Goal: Feedback & Contribution: Contribute content

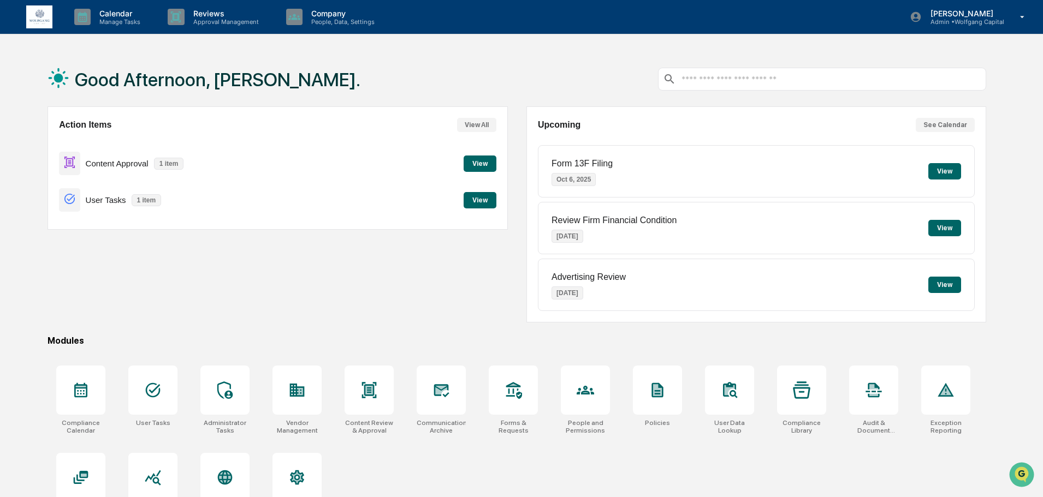
click at [470, 161] on button "View" at bounding box center [479, 164] width 33 height 16
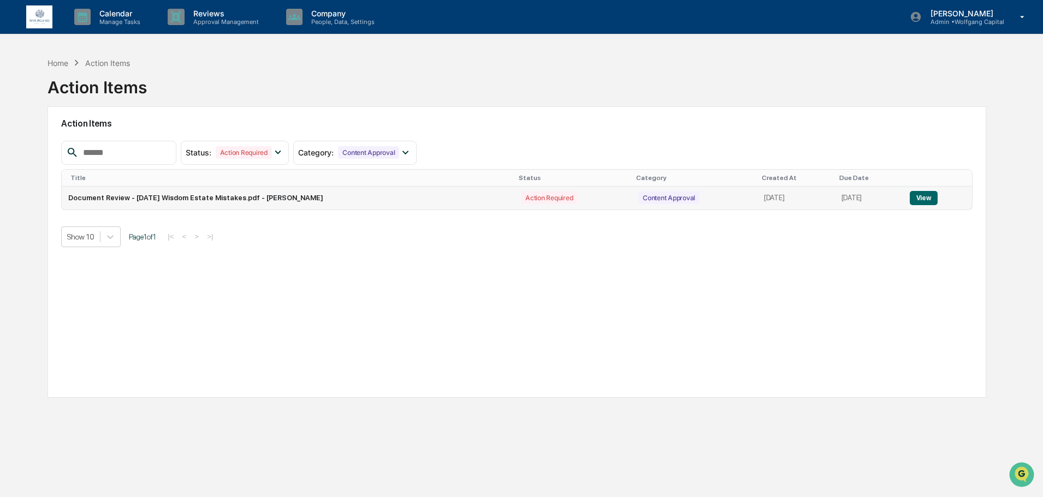
click at [925, 197] on button "View" at bounding box center [923, 198] width 28 height 14
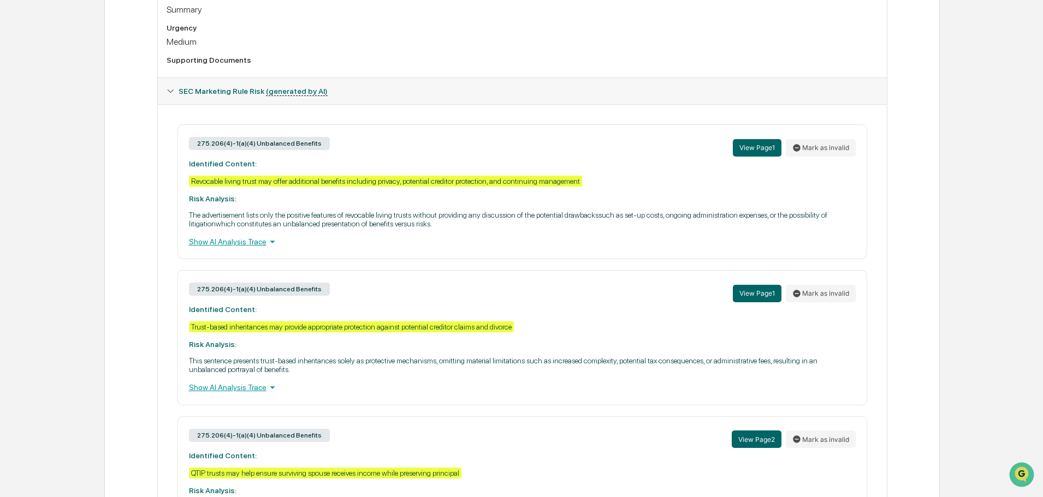
scroll to position [436, 0]
click at [211, 240] on div "Show AI Analysis Trace" at bounding box center [522, 241] width 667 height 12
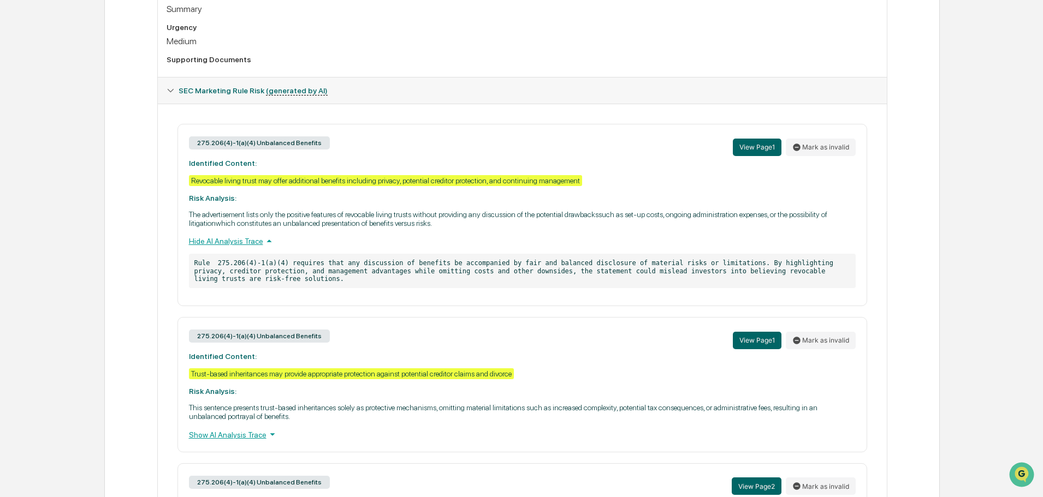
click at [211, 240] on div "Hide AI Analysis Trace" at bounding box center [522, 241] width 667 height 12
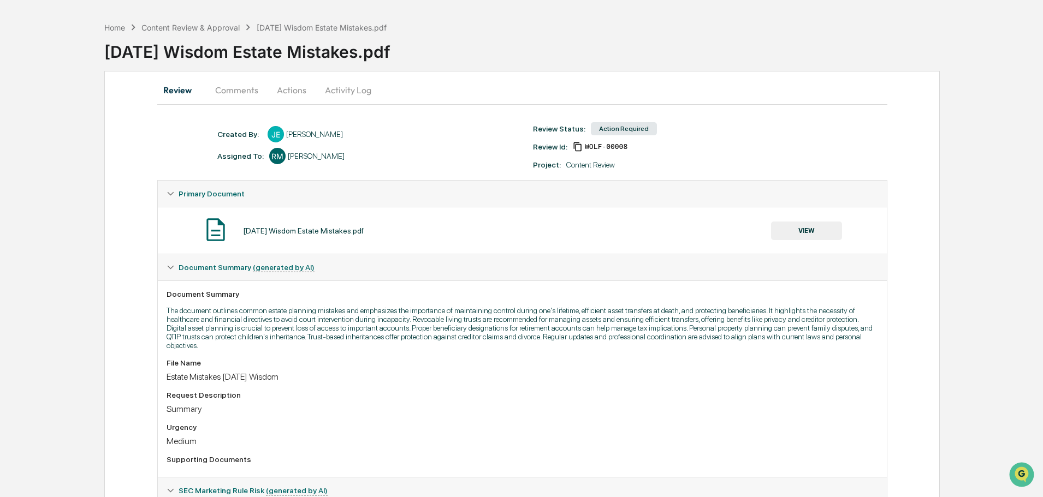
scroll to position [0, 0]
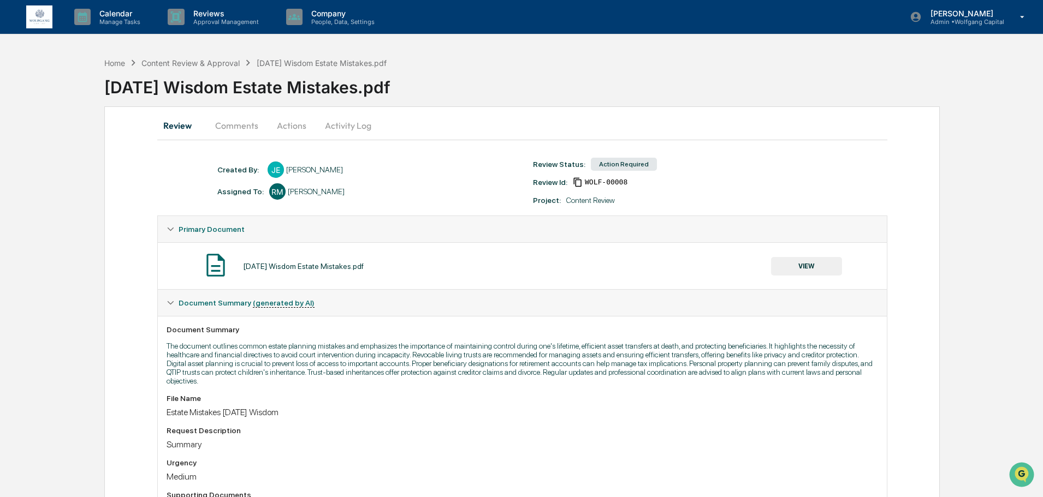
click at [282, 124] on button "Actions" at bounding box center [291, 125] width 49 height 26
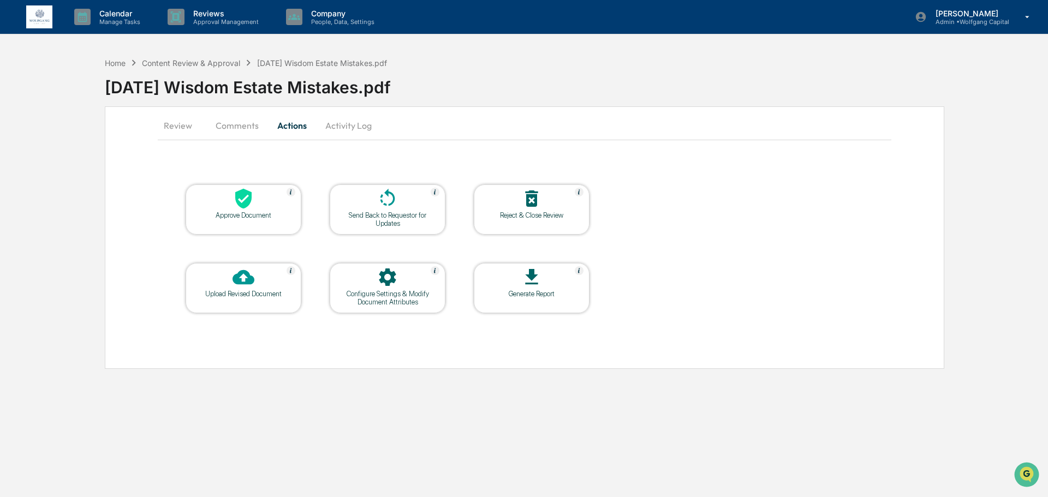
click at [407, 218] on div "Send Back to Requestor for Updates" at bounding box center [387, 219] width 98 height 16
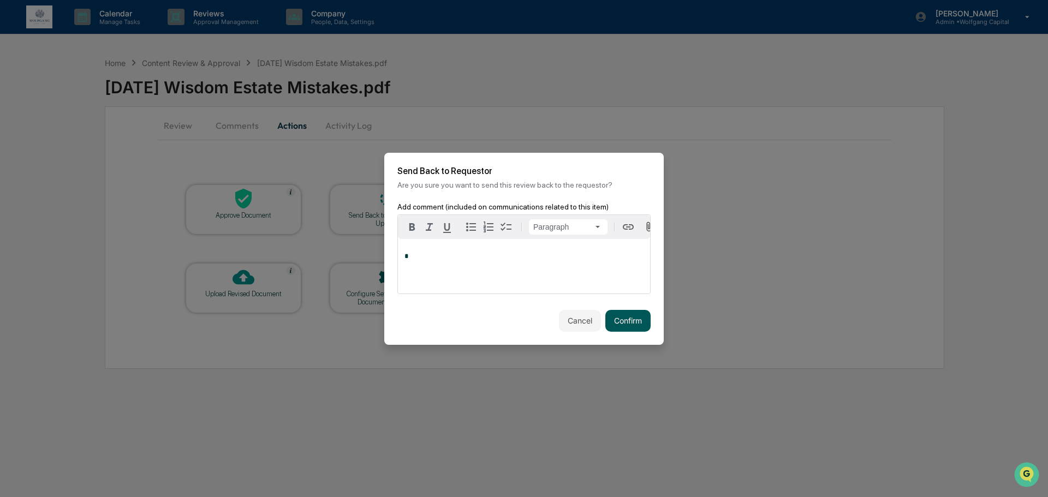
click at [607, 322] on button "Confirm" at bounding box center [627, 321] width 45 height 22
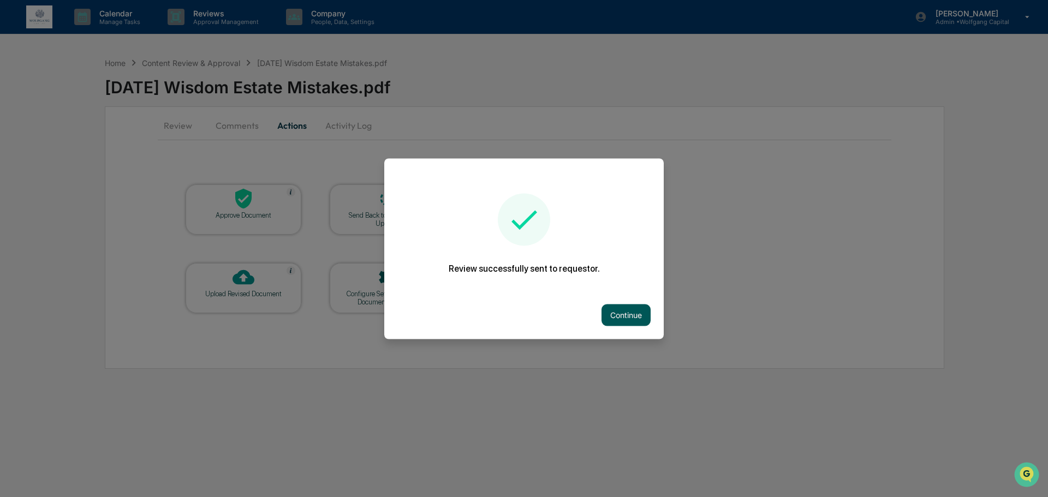
click at [609, 312] on button "Continue" at bounding box center [626, 315] width 49 height 22
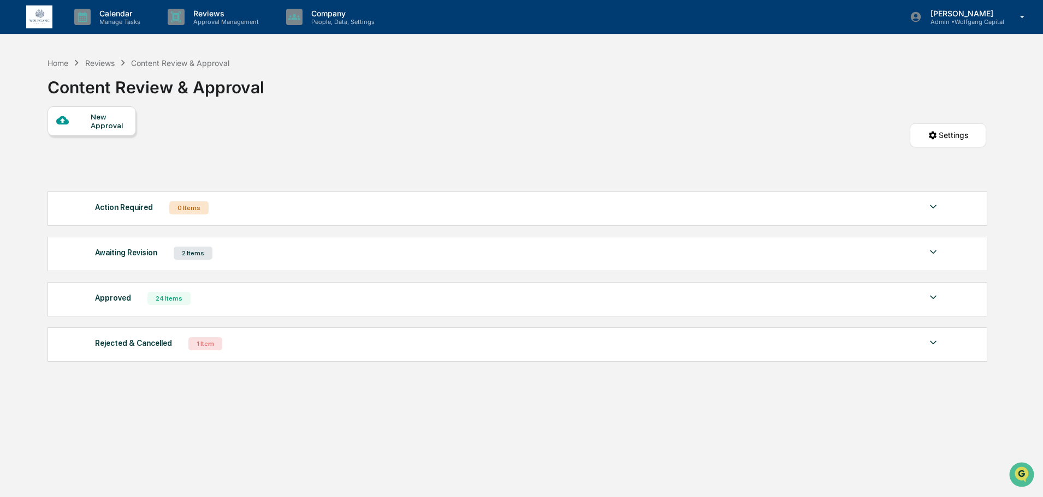
click at [22, 26] on div "Calendar Manage Tasks Reviews Approval Management Company People, Data, Setting…" at bounding box center [521, 17] width 1043 height 34
click at [33, 22] on img at bounding box center [39, 16] width 26 height 23
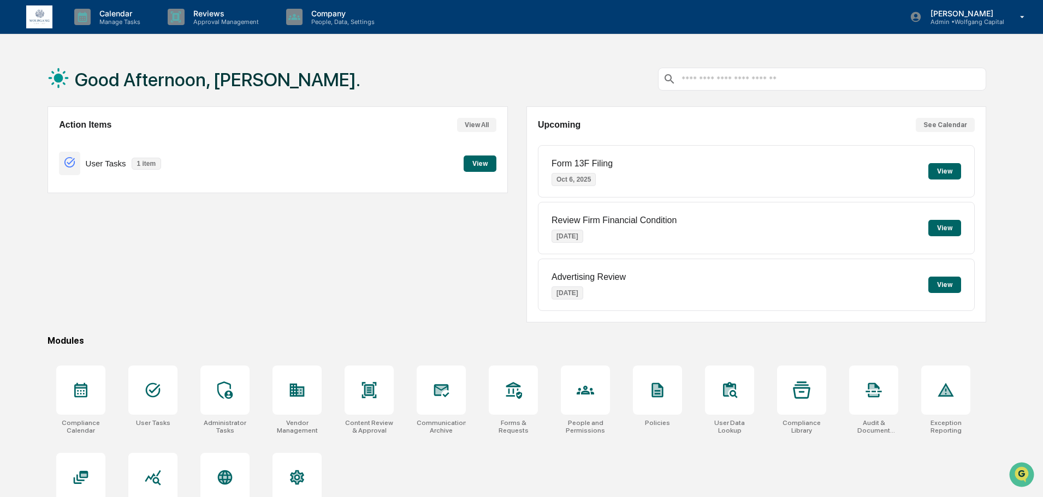
click at [479, 167] on button "View" at bounding box center [479, 164] width 33 height 16
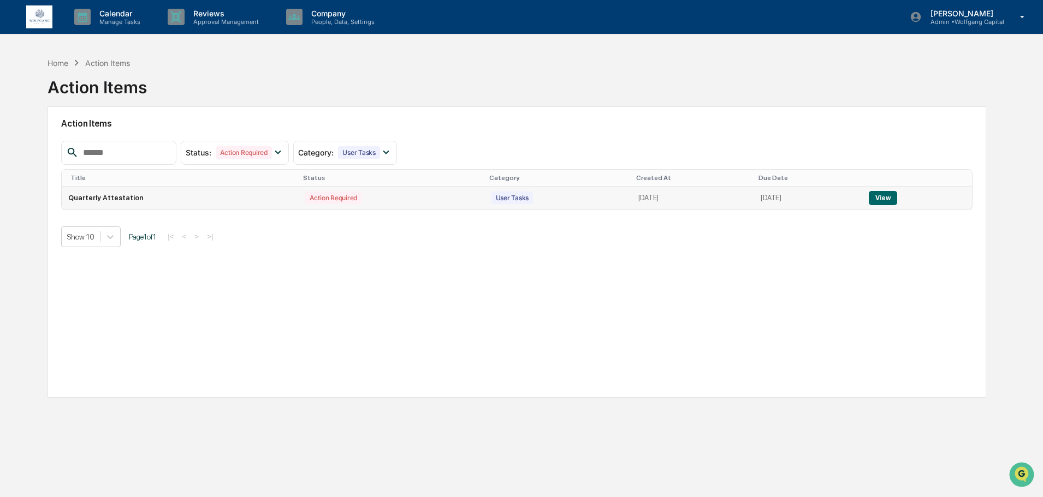
click at [883, 200] on button "View" at bounding box center [883, 198] width 28 height 14
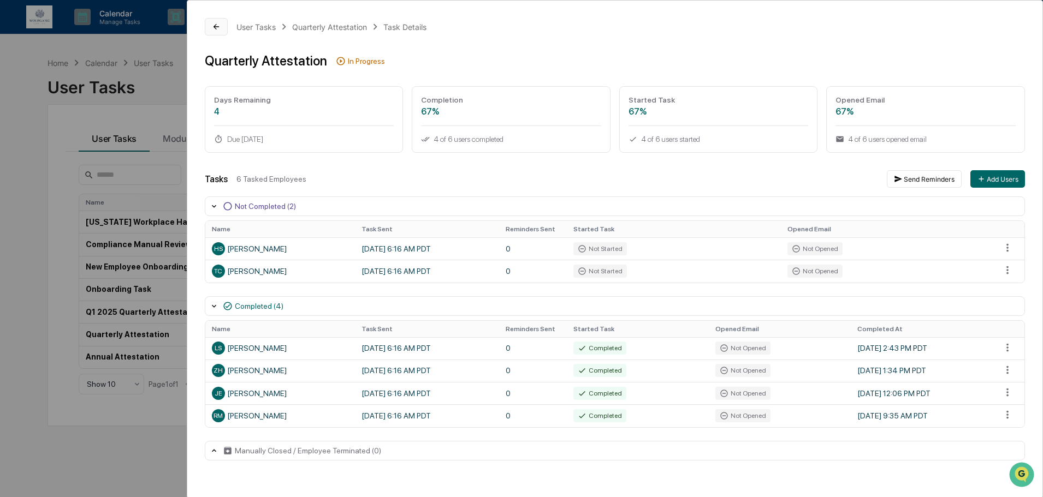
click at [214, 33] on button at bounding box center [216, 26] width 23 height 17
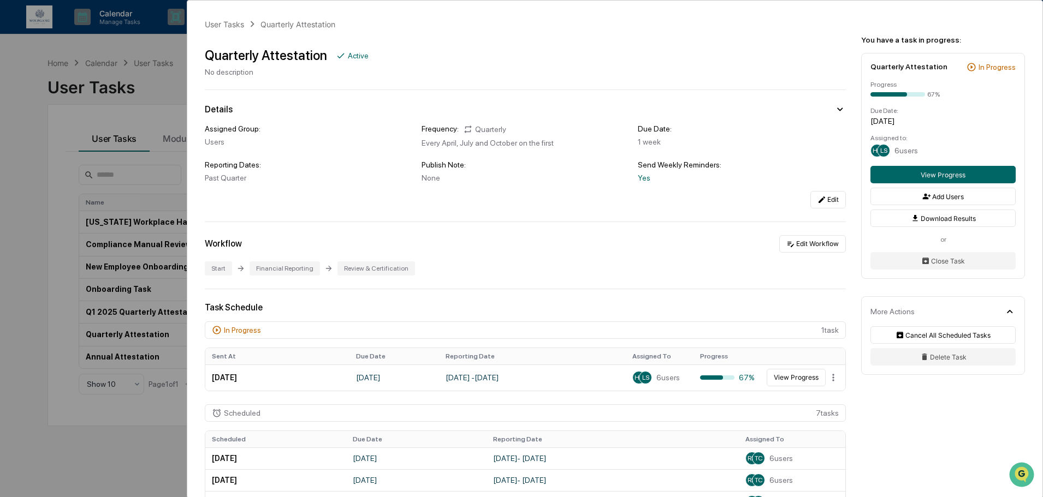
click at [22, 93] on div "User Tasks Quarterly Attestation Quarterly Attestation Active No description De…" at bounding box center [521, 248] width 1043 height 497
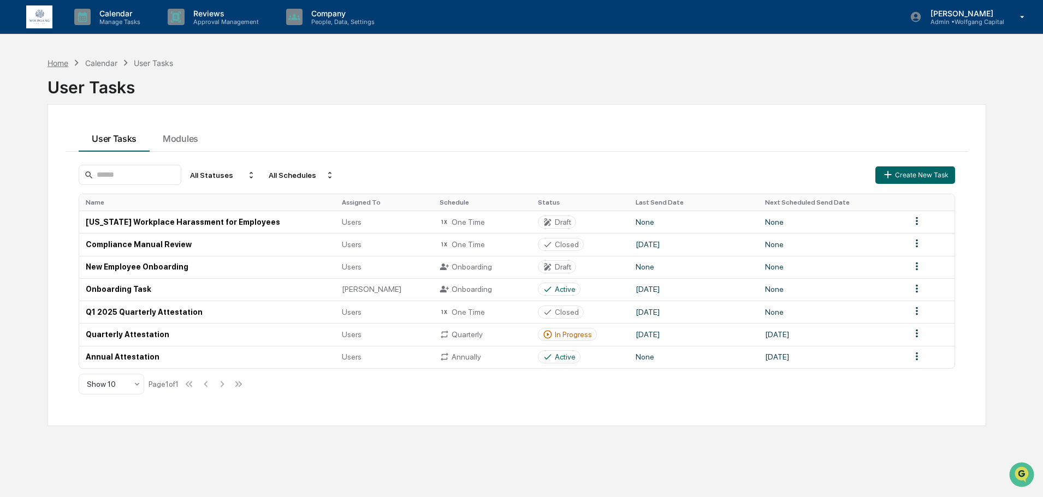
click at [64, 63] on div "Home" at bounding box center [57, 62] width 21 height 9
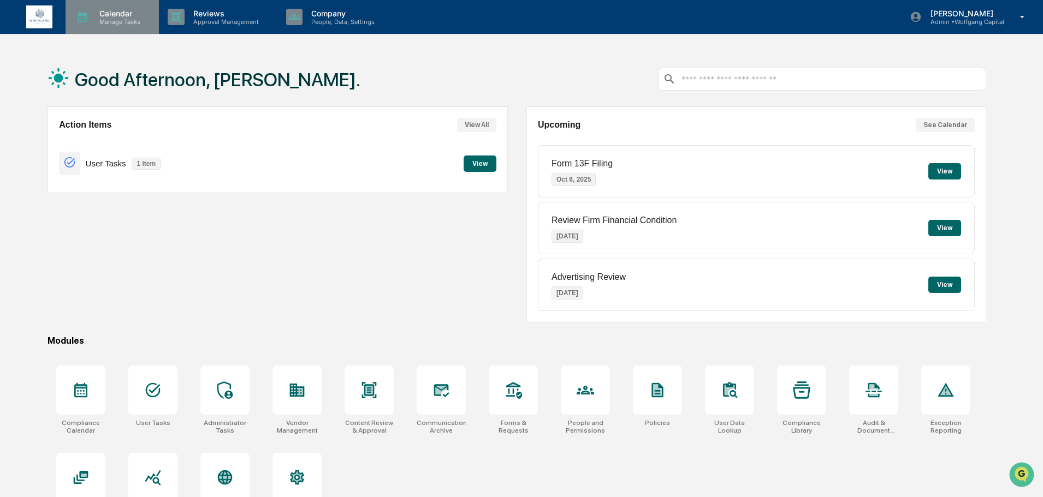
click at [108, 20] on p "Manage Tasks" at bounding box center [118, 22] width 55 height 8
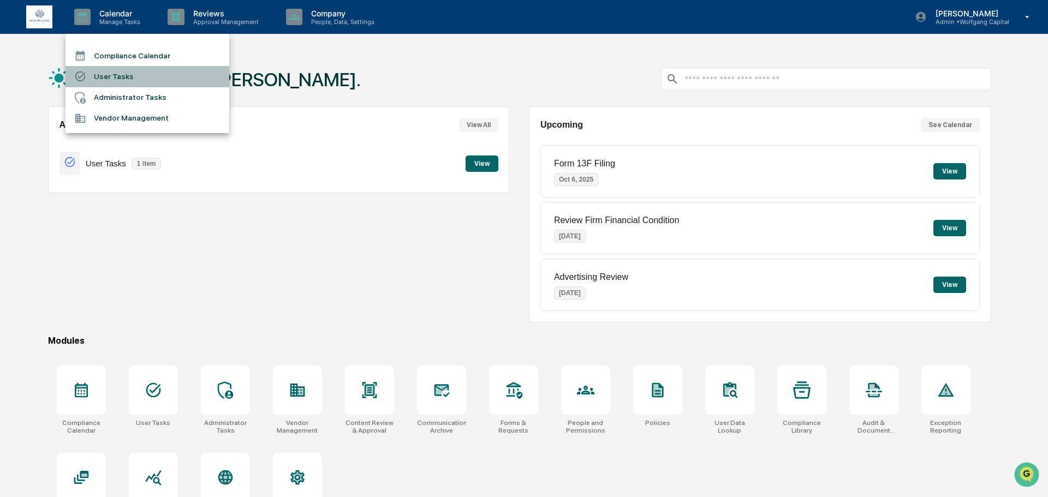
click at [122, 76] on li "User Tasks" at bounding box center [148, 76] width 164 height 21
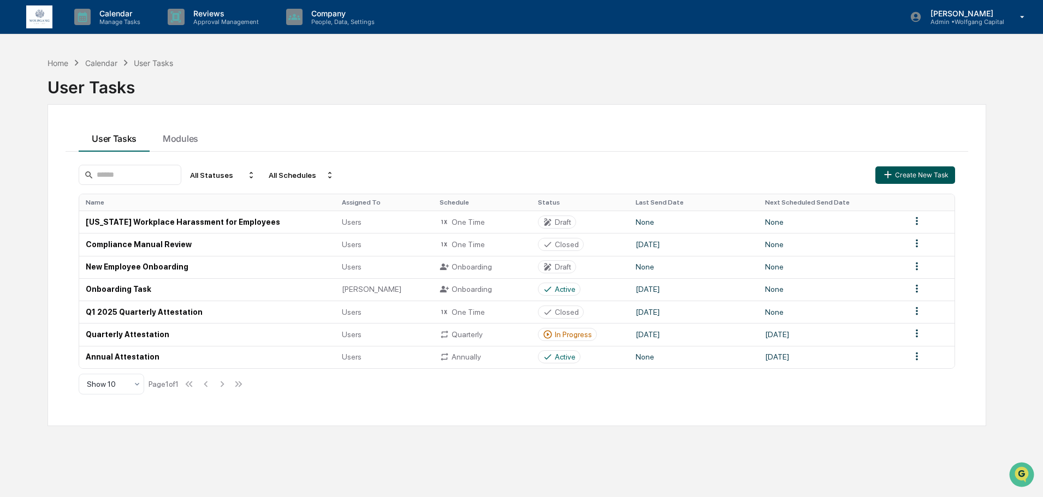
click at [895, 176] on button "Create New Task" at bounding box center [915, 174] width 80 height 17
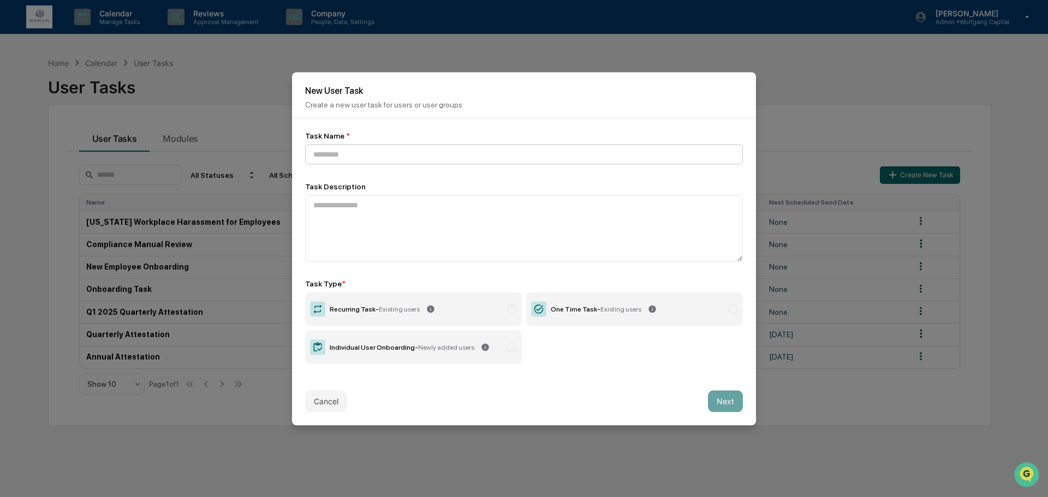
click at [405, 152] on input at bounding box center [524, 154] width 438 height 20
type input "**********"
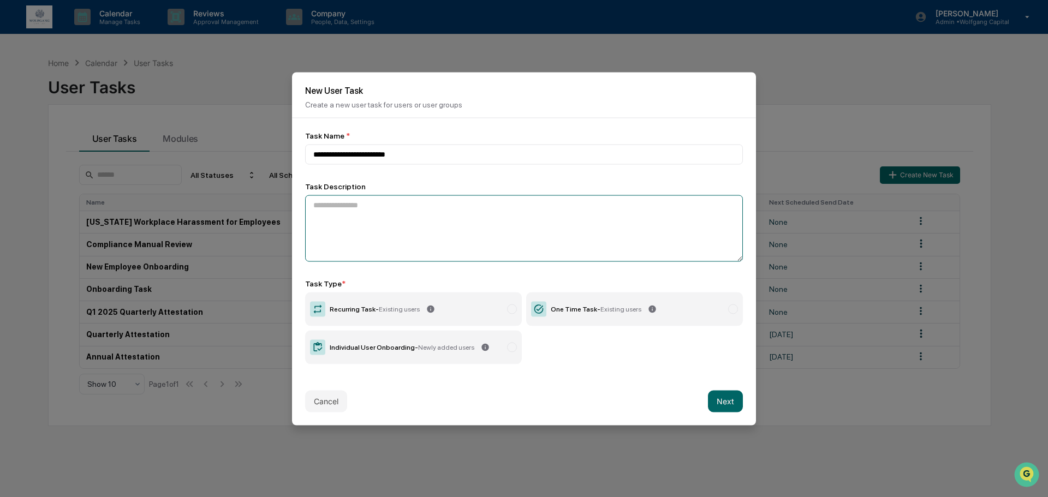
click at [520, 215] on textarea at bounding box center [524, 228] width 438 height 67
click at [466, 203] on textarea "**********" at bounding box center [521, 228] width 432 height 67
click at [658, 201] on textarea "**********" at bounding box center [521, 228] width 432 height 67
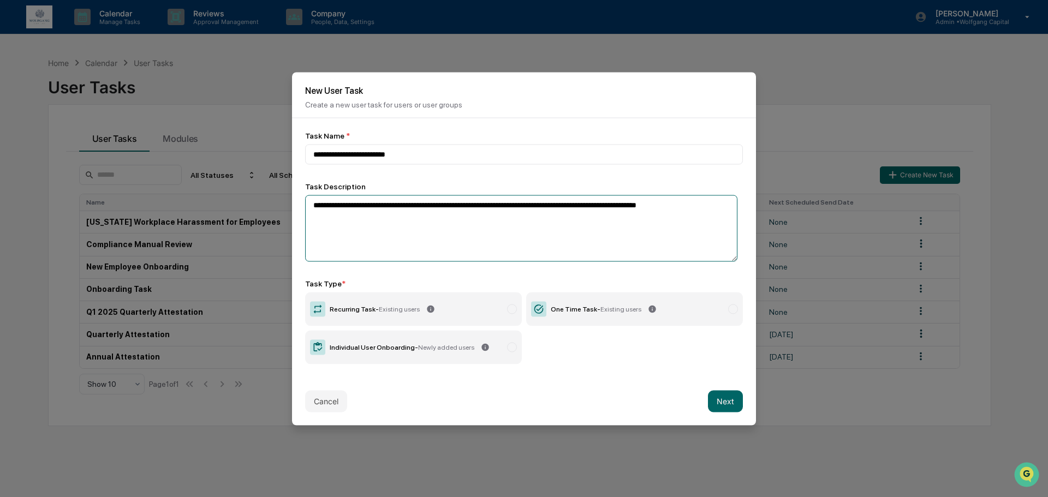
type textarea "**********"
click at [587, 316] on label "One Time Task - Existing users" at bounding box center [634, 309] width 217 height 34
click at [719, 396] on button "Next" at bounding box center [725, 401] width 35 height 22
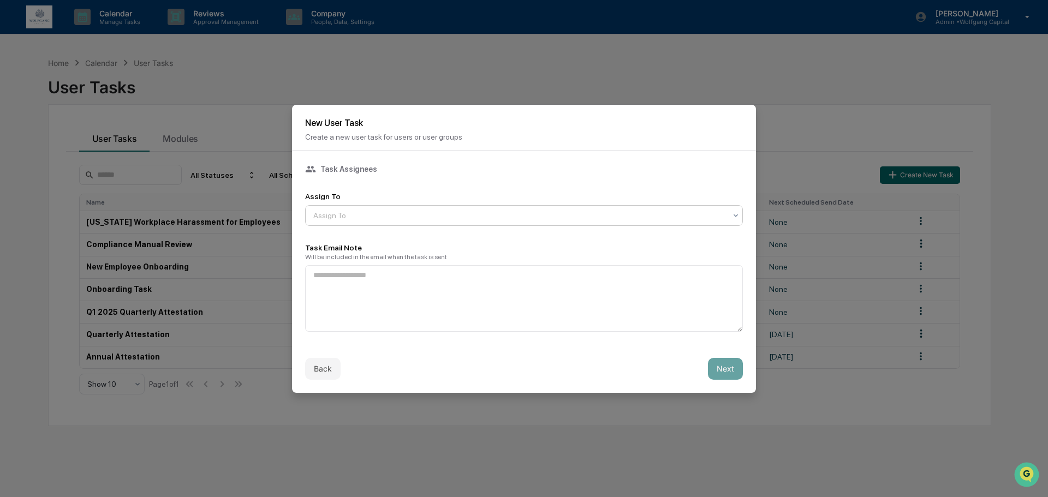
click at [361, 217] on div at bounding box center [519, 215] width 413 height 11
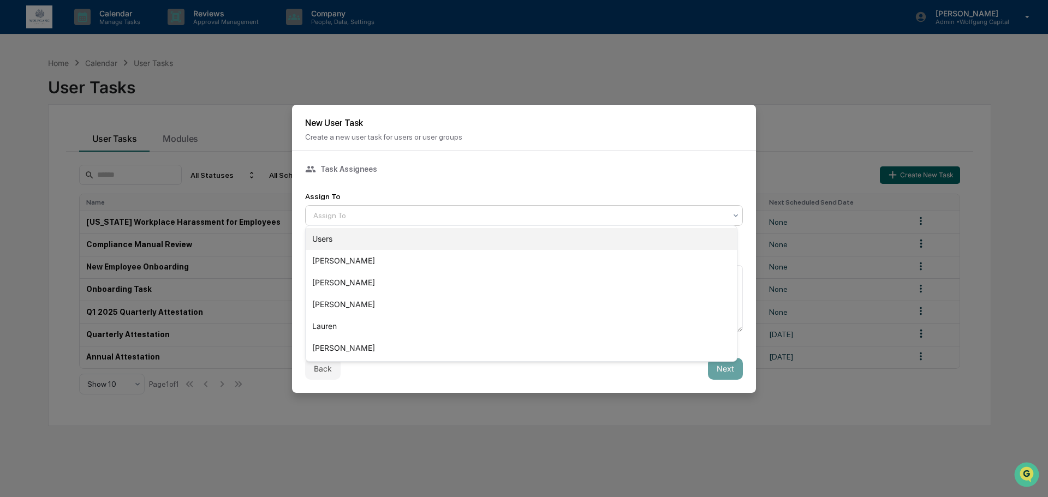
click at [361, 234] on div "Users" at bounding box center [521, 239] width 431 height 22
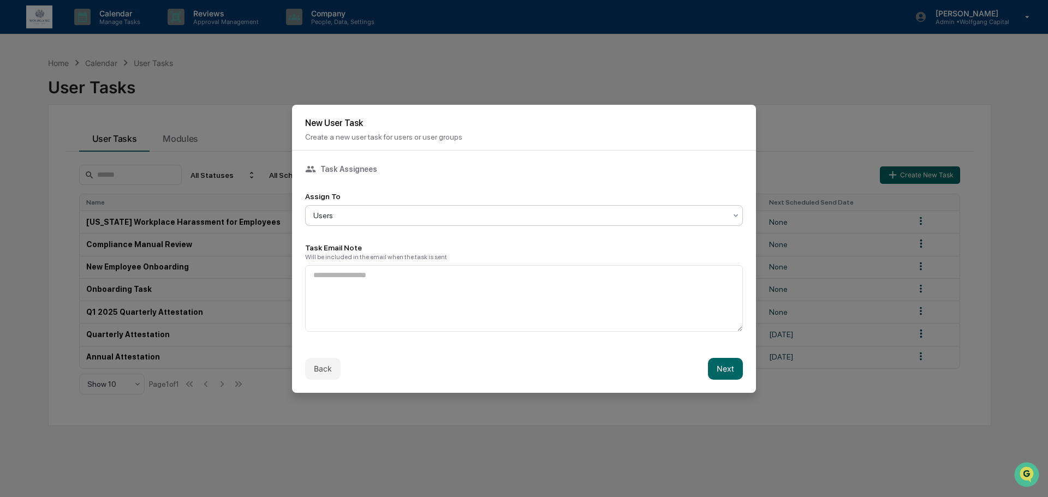
click at [373, 215] on div at bounding box center [519, 215] width 413 height 11
click at [410, 177] on div "Task Assignees Assign To Users Task Email Note Will be included in the email wh…" at bounding box center [524, 248] width 438 height 168
click at [374, 282] on textarea at bounding box center [524, 298] width 438 height 67
click at [375, 282] on textarea at bounding box center [524, 298] width 438 height 67
click at [413, 260] on div "Task Email Note Will be included in the email when the task is sent" at bounding box center [524, 287] width 438 height 88
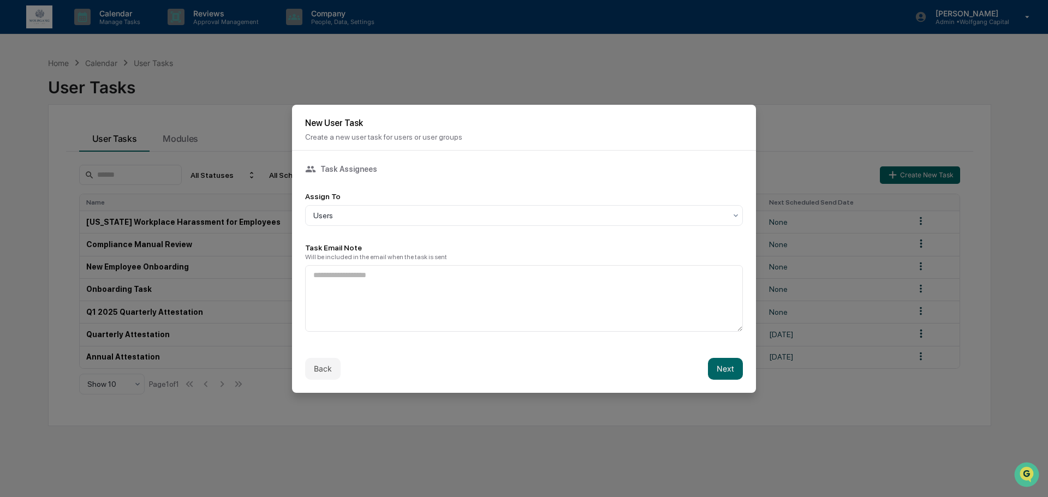
click at [432, 253] on div "Will be included in the email when the task is sent" at bounding box center [524, 257] width 438 height 8
click at [717, 368] on button "Next" at bounding box center [725, 369] width 35 height 22
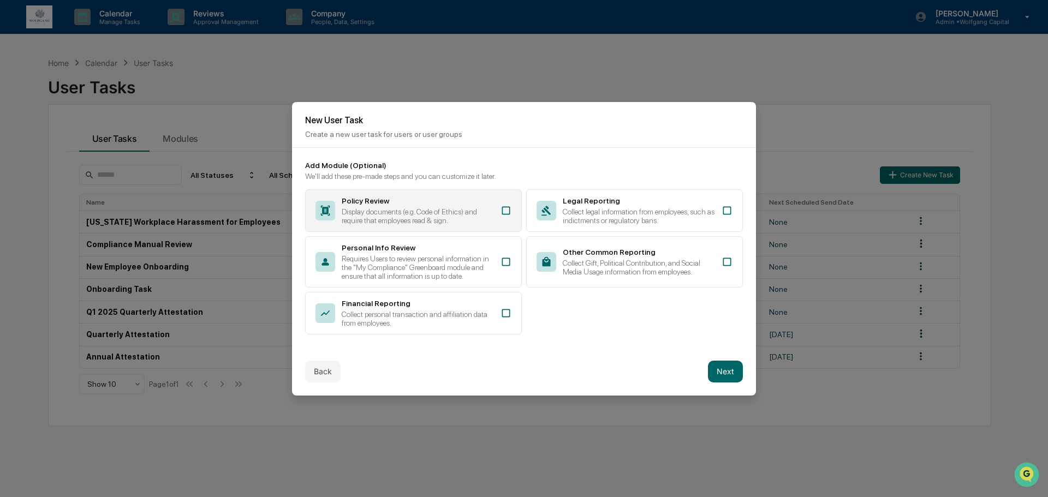
click at [478, 207] on div "Display documents (e.g. Code of Ethics) and require that employees read & sign." at bounding box center [418, 215] width 152 height 17
click at [710, 370] on button "Next" at bounding box center [725, 372] width 35 height 22
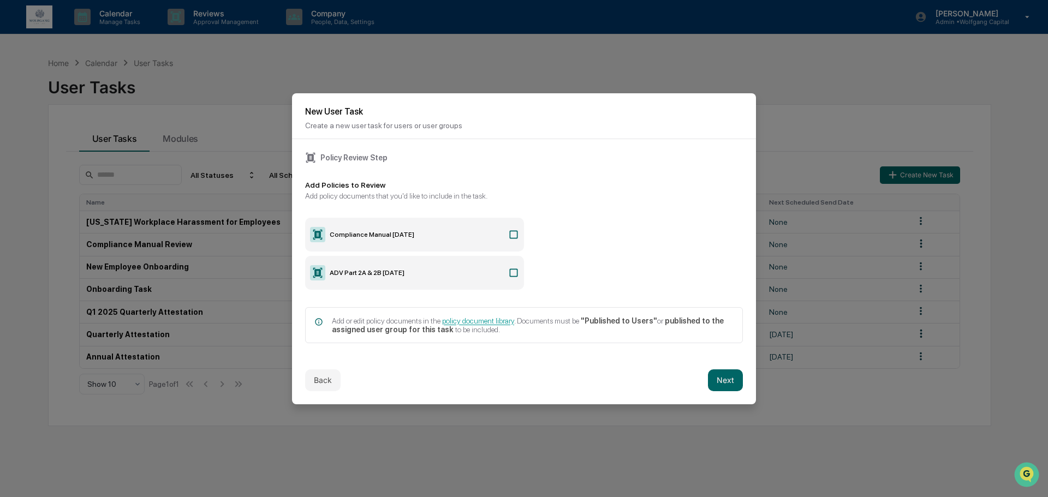
drag, startPoint x: 491, startPoint y: 191, endPoint x: 524, endPoint y: 190, distance: 32.8
click at [524, 192] on div "Add policy documents that you'd like to include in the task." at bounding box center [524, 196] width 438 height 9
click at [486, 320] on span "policy document library" at bounding box center [478, 321] width 72 height 9
click at [485, 319] on span "policy document library" at bounding box center [478, 321] width 72 height 9
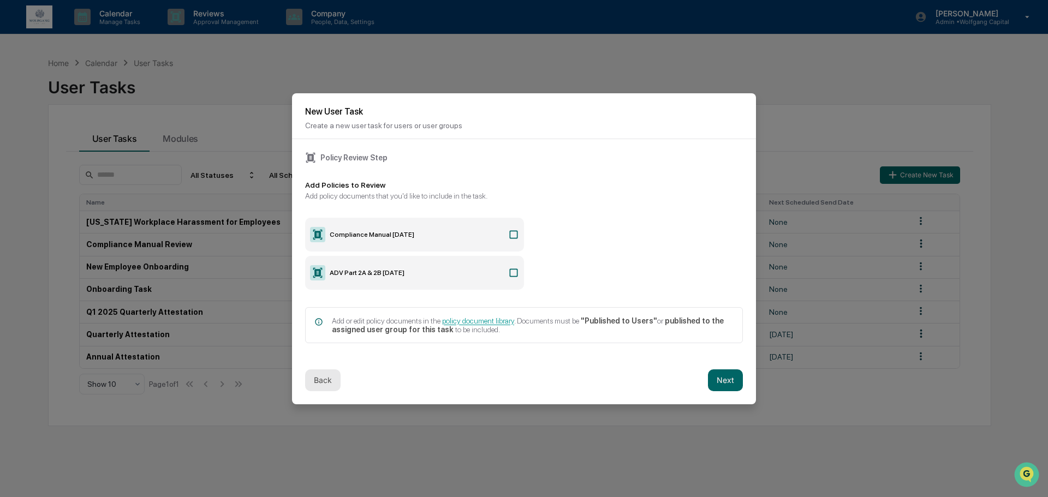
click at [322, 377] on button "Back" at bounding box center [322, 381] width 35 height 22
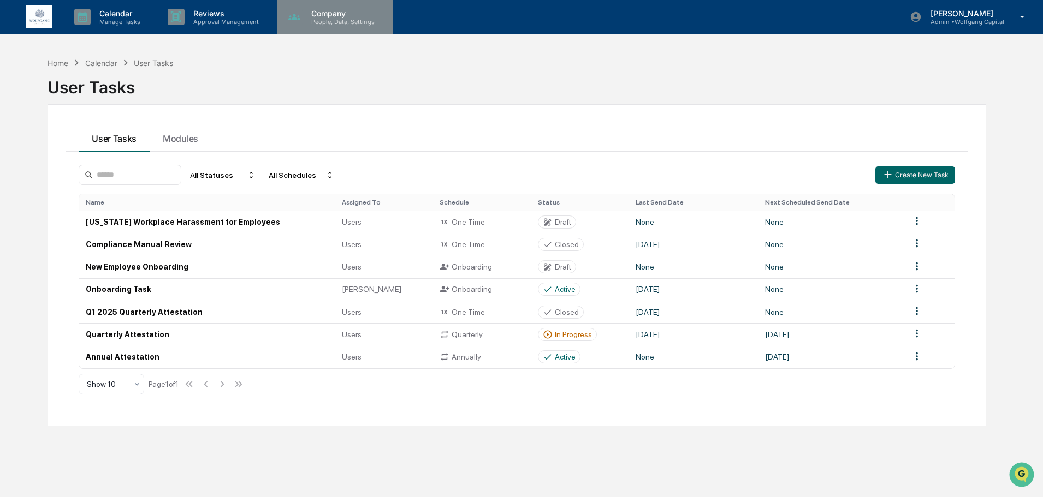
click at [323, 12] on p "Company" at bounding box center [341, 13] width 78 height 9
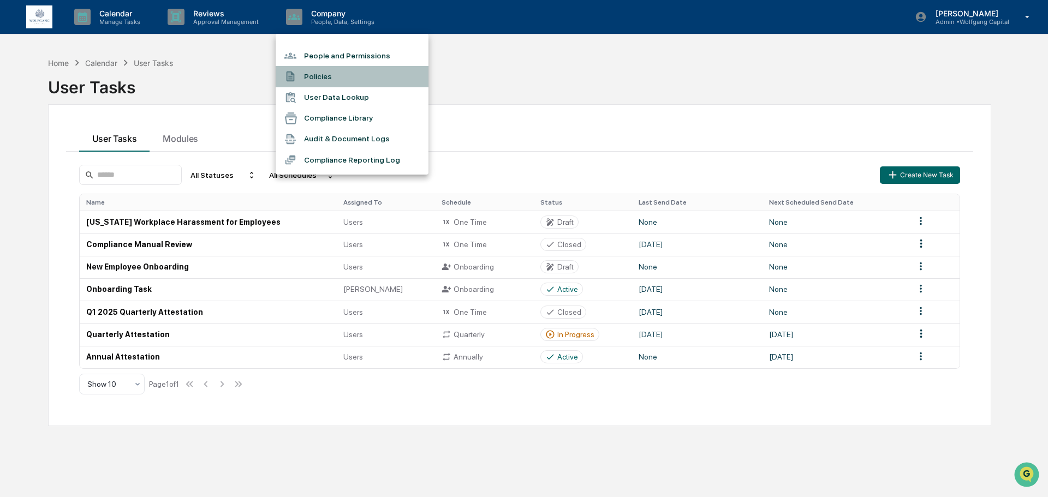
click at [318, 69] on li "Policies" at bounding box center [352, 76] width 153 height 21
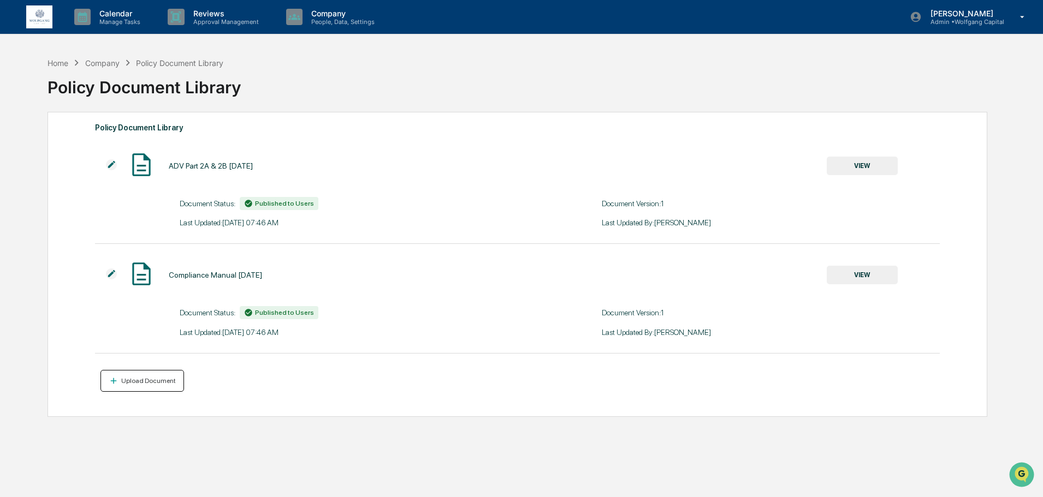
click at [149, 384] on div "Upload Document" at bounding box center [147, 381] width 57 height 8
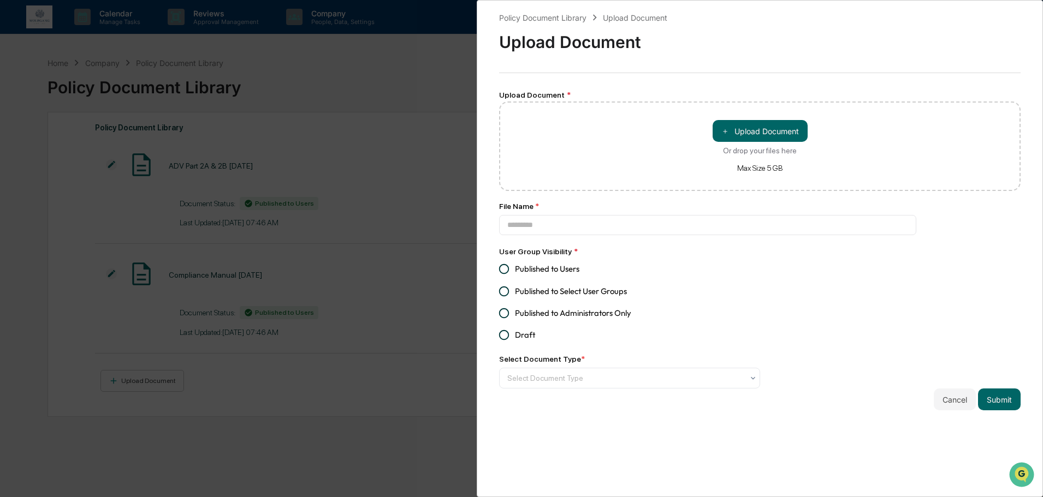
click at [573, 277] on label "Published to Users" at bounding box center [622, 269] width 258 height 22
click at [614, 229] on input at bounding box center [707, 225] width 417 height 20
click at [693, 377] on div at bounding box center [625, 378] width 236 height 11
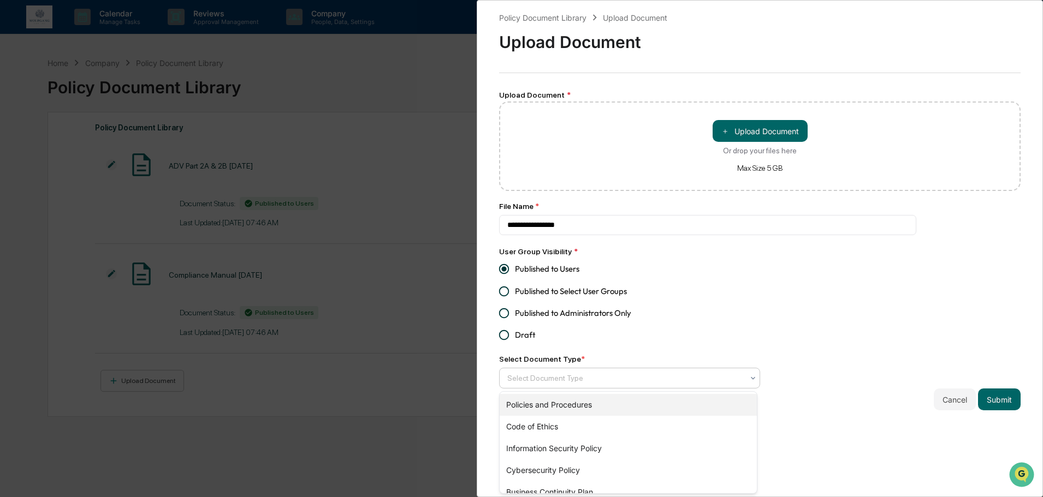
click at [647, 408] on div "Policies and Procedures" at bounding box center [627, 405] width 257 height 22
click at [692, 392] on div "Code of Ethics Information Security Policy Cybersecurity Policy Business Contin…" at bounding box center [627, 443] width 257 height 102
click at [828, 332] on div "**********" at bounding box center [759, 210] width 521 height 399
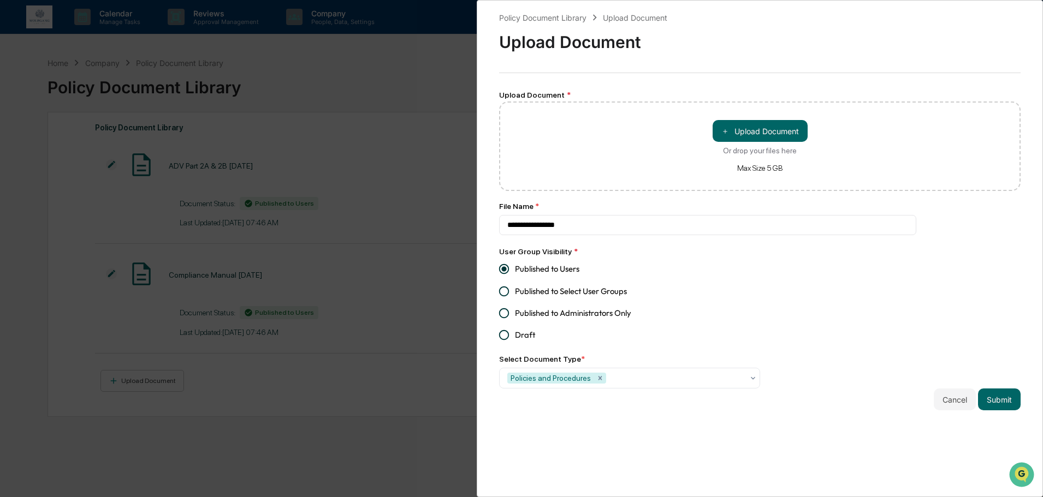
click at [844, 330] on div "**********" at bounding box center [759, 210] width 521 height 399
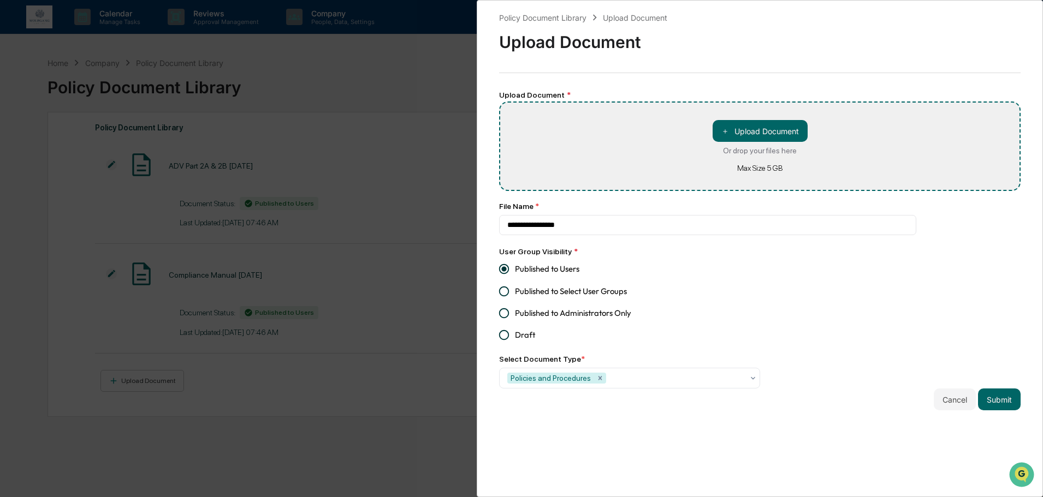
type input "**********"
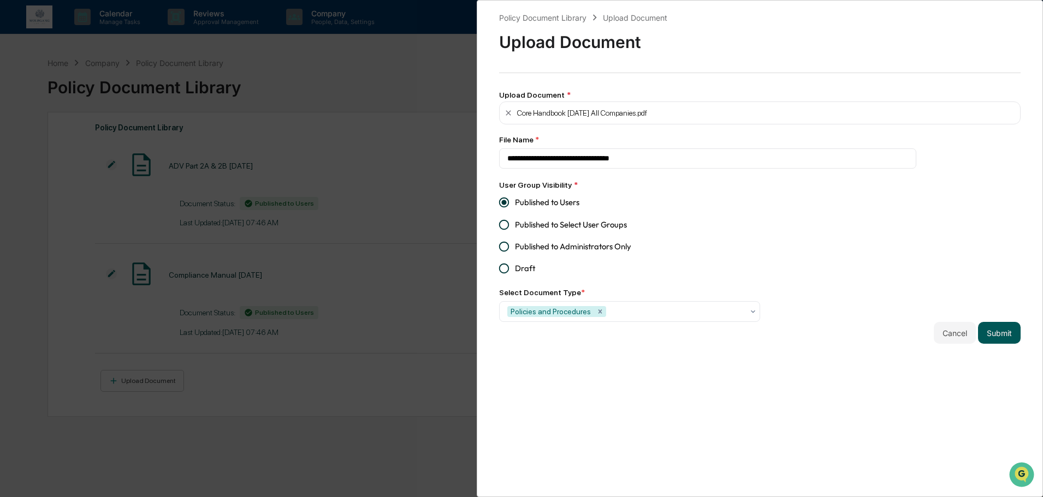
click at [994, 339] on button "Submit" at bounding box center [999, 333] width 43 height 22
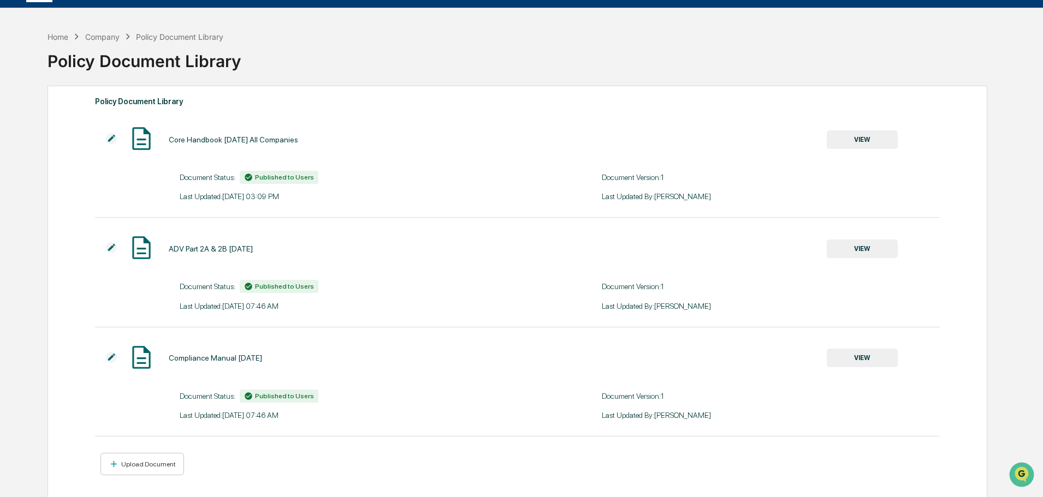
scroll to position [52, 0]
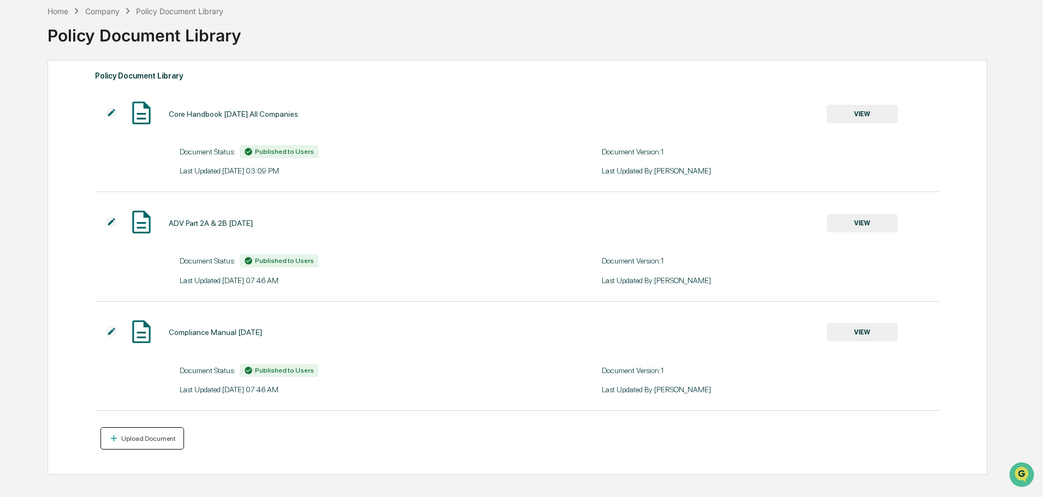
click at [135, 434] on div "Upload Document" at bounding box center [142, 438] width 67 height 10
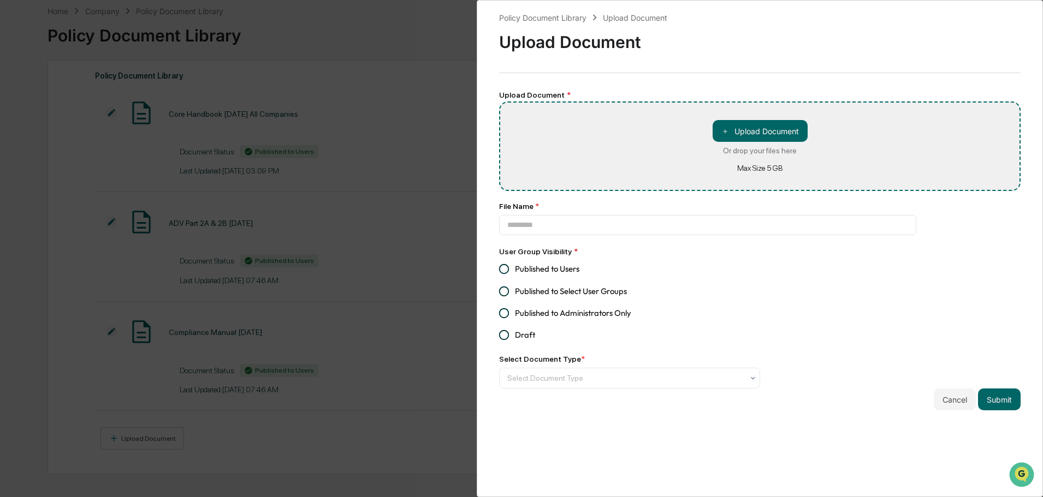
type input "**********"
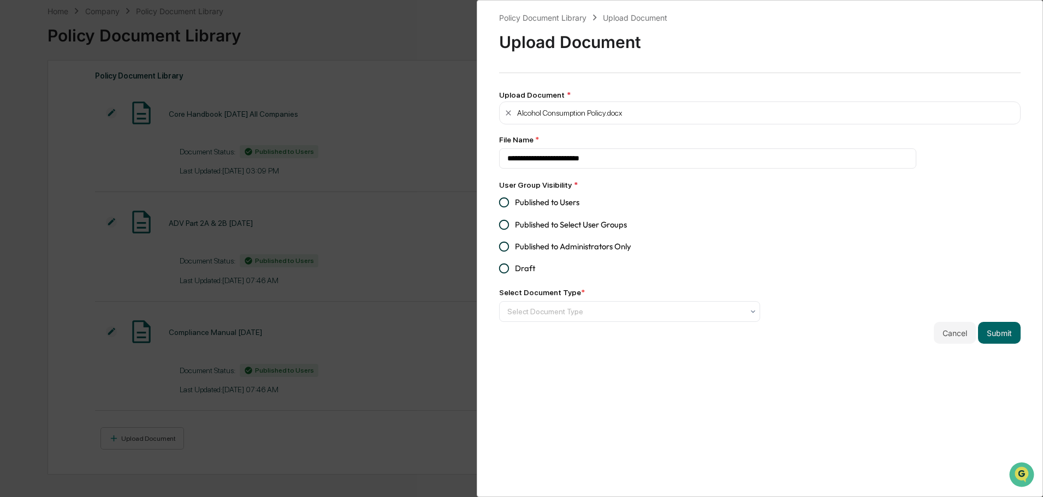
click at [547, 206] on span "Published to Users" at bounding box center [547, 203] width 64 height 12
click at [685, 316] on div at bounding box center [625, 311] width 236 height 11
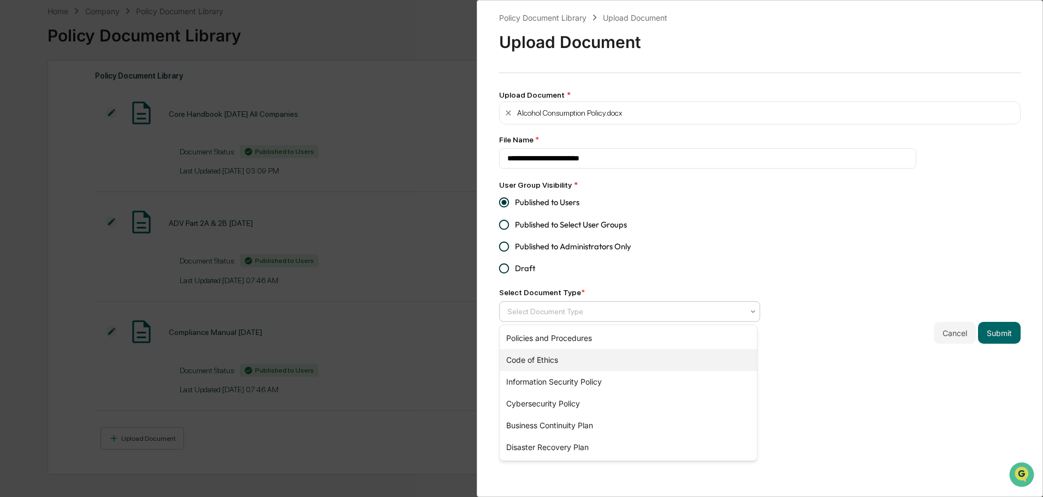
click at [670, 357] on div "Code of Ethics" at bounding box center [627, 360] width 257 height 22
click at [851, 361] on div "**********" at bounding box center [760, 248] width 566 height 497
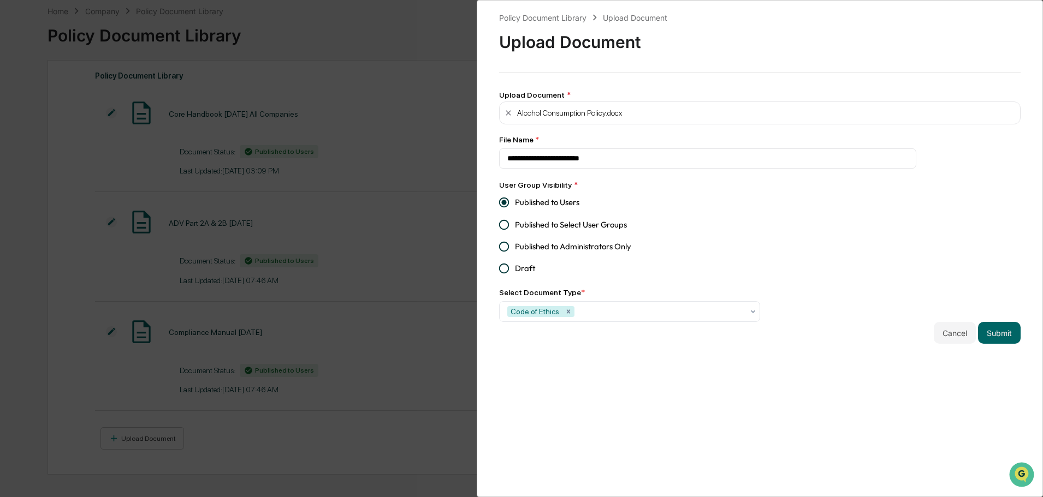
click at [992, 328] on button "Submit" at bounding box center [999, 333] width 43 height 22
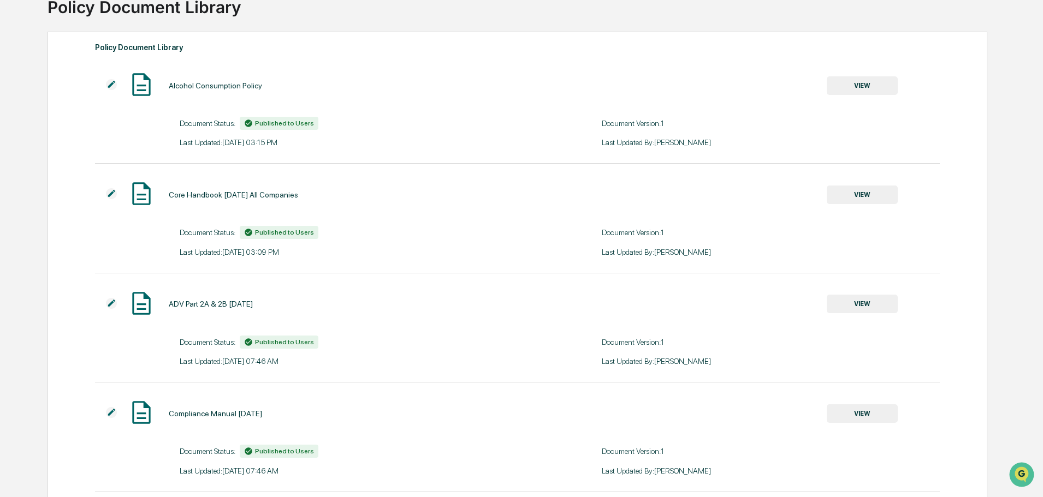
scroll to position [144, 0]
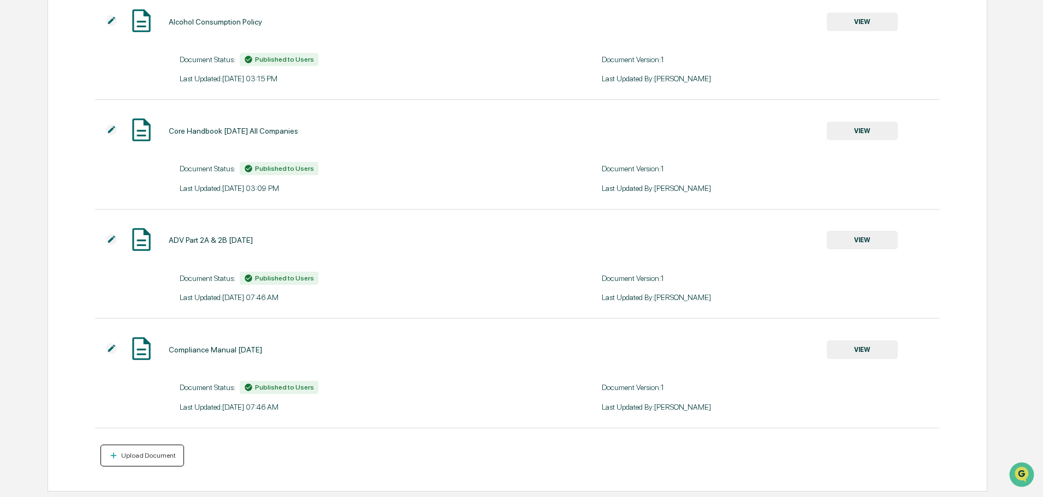
click at [145, 456] on div "Upload Document" at bounding box center [147, 456] width 57 height 8
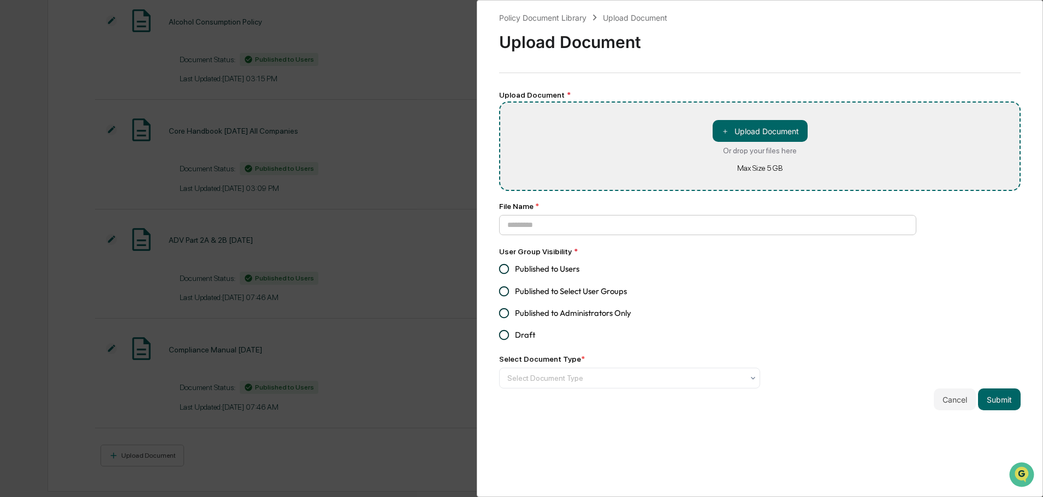
type input "**********"
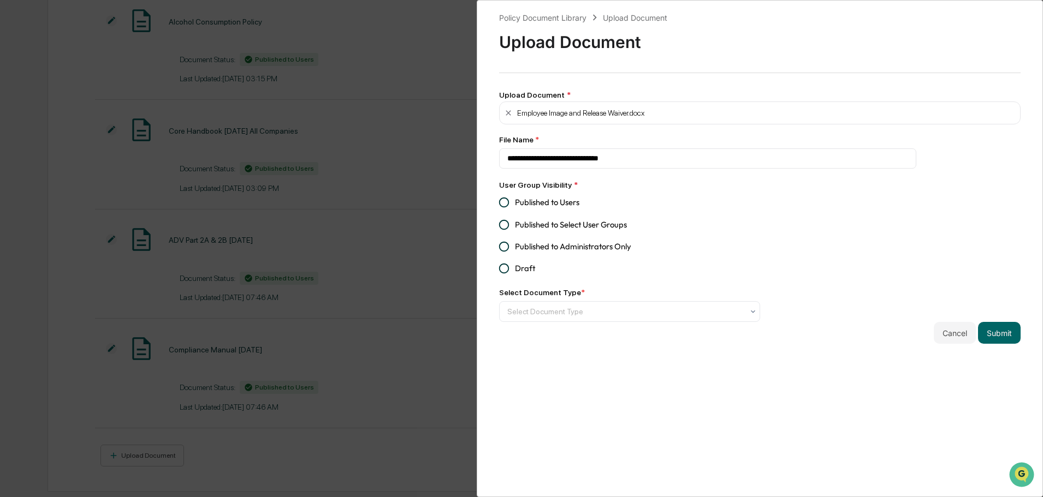
click at [562, 201] on span "Published to Users" at bounding box center [547, 203] width 64 height 12
click at [598, 310] on div at bounding box center [625, 311] width 236 height 11
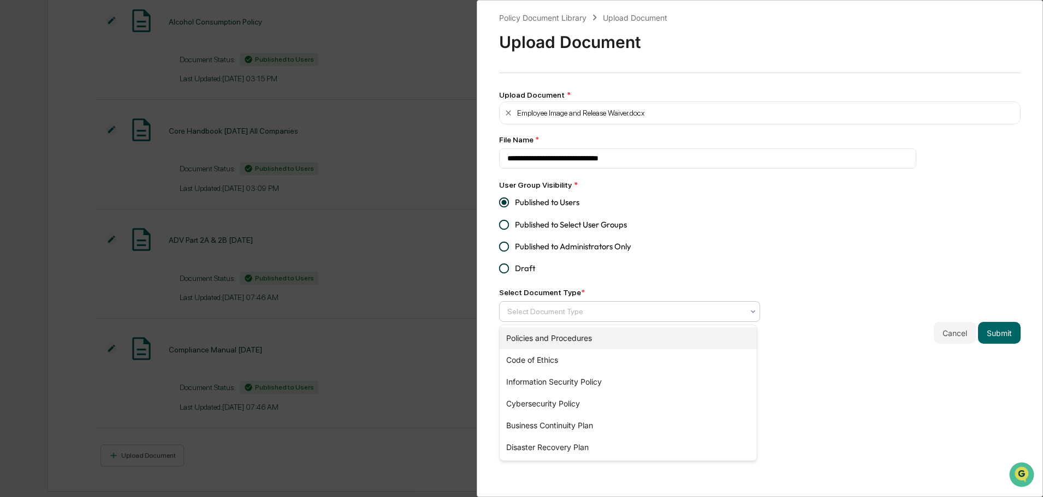
click at [634, 346] on div "Policies and Procedures" at bounding box center [627, 339] width 257 height 22
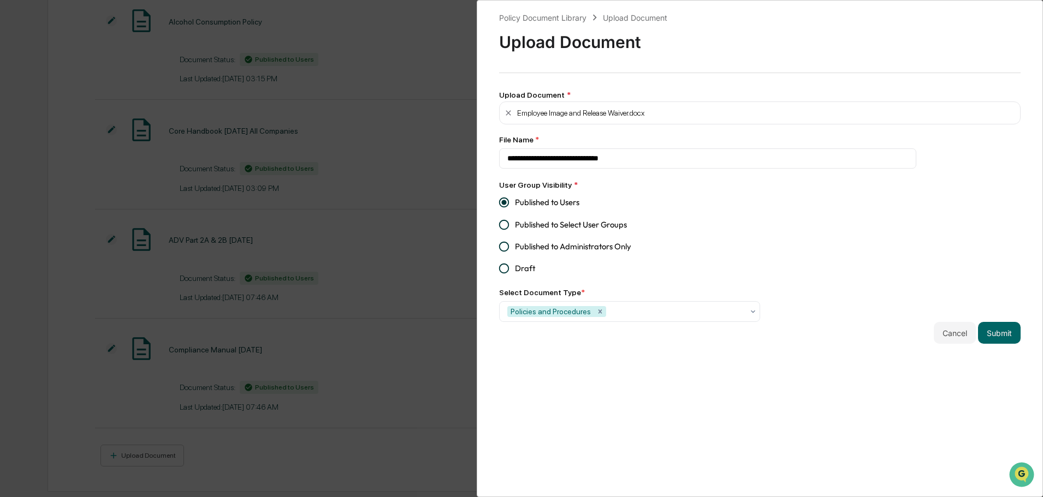
click at [960, 378] on div "**********" at bounding box center [760, 248] width 566 height 497
click at [996, 331] on button "Submit" at bounding box center [999, 333] width 43 height 22
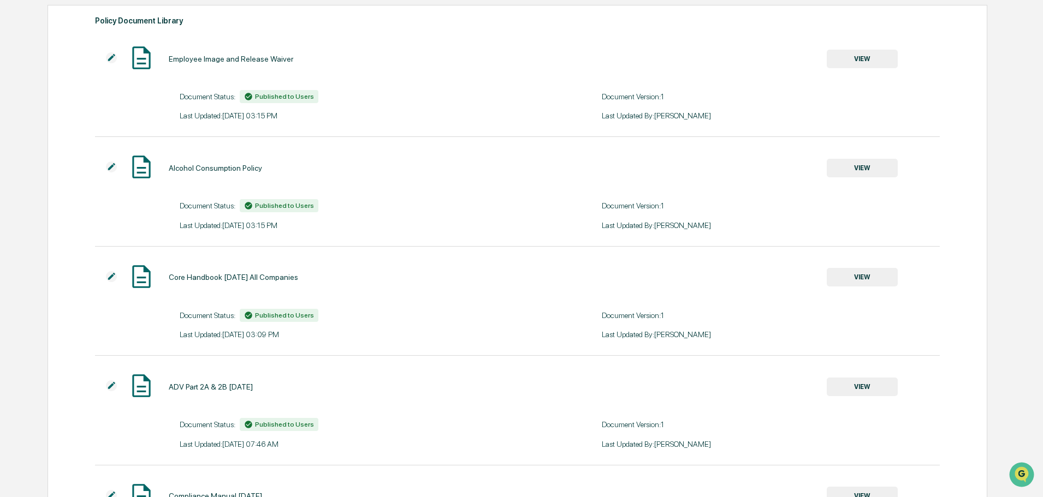
scroll to position [0, 0]
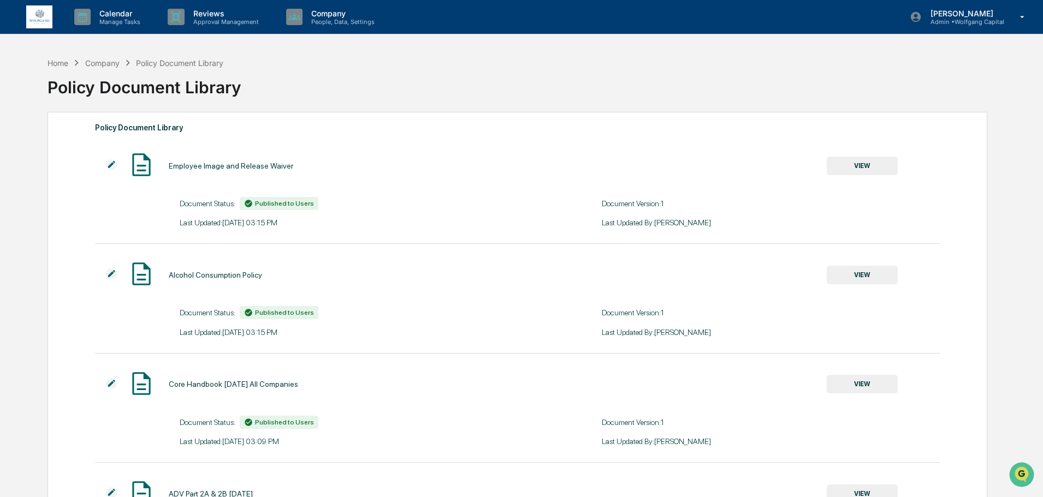
click at [193, 84] on div "Policy Document Library" at bounding box center [516, 83] width 938 height 28
click at [264, 88] on div "Policy Document Library" at bounding box center [516, 83] width 938 height 28
